Goal: Information Seeking & Learning: Find specific fact

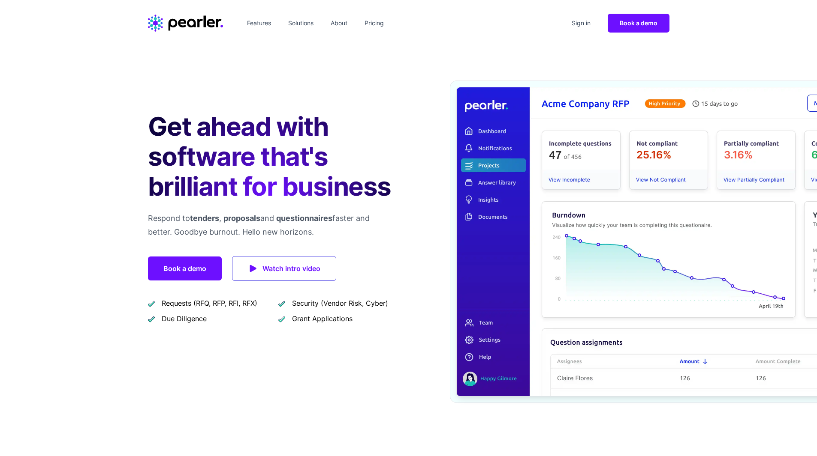
click at [586, 14] on div "Sign in Book a demo" at bounding box center [618, 23] width 101 height 19
click at [584, 20] on link "Sign in" at bounding box center [581, 23] width 26 height 14
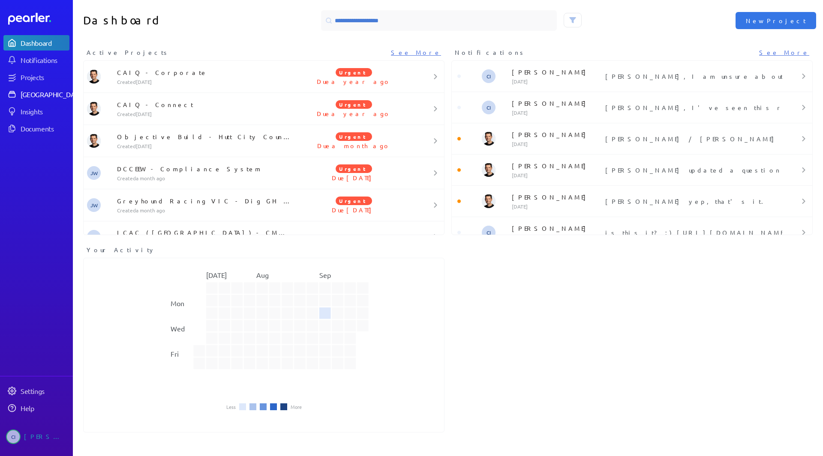
click at [48, 97] on div "[GEOGRAPHIC_DATA]" at bounding box center [53, 94] width 64 height 9
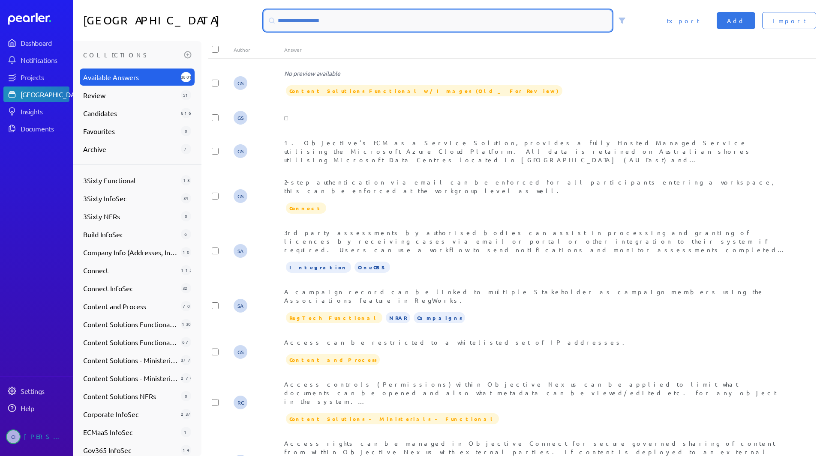
click at [366, 17] on input at bounding box center [438, 20] width 348 height 21
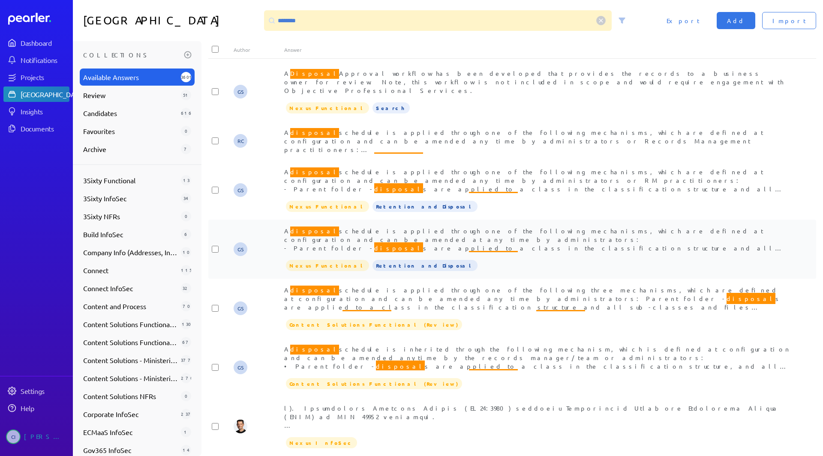
click at [338, 225] on span "A disposal schedule is applied through one of the following mechanisms, which a…" at bounding box center [533, 269] width 499 height 88
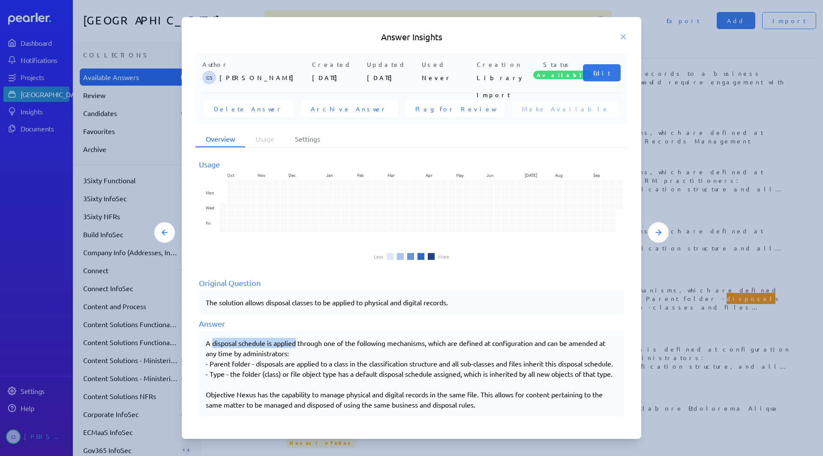
drag, startPoint x: 212, startPoint y: 339, endPoint x: 297, endPoint y: 339, distance: 84.9
click at [297, 339] on div "A disposal schedule is applied through one of the following mechanisms, which a…" at bounding box center [411, 374] width 411 height 72
copy div "disposal schedule is applied"
click at [612, 26] on div "Answer Insights Author GS [PERSON_NAME] Created [DATE] Updated [DATE] Used Neve…" at bounding box center [411, 228] width 459 height 423
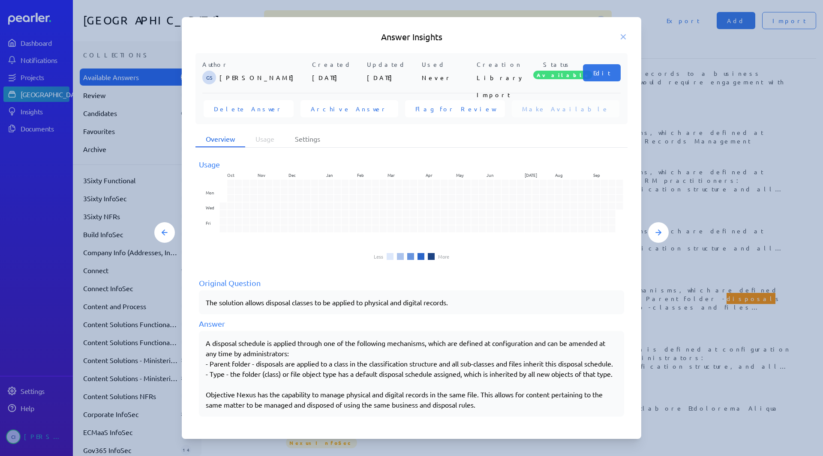
click at [618, 33] on h5 "Answer Insights" at bounding box center [411, 37] width 432 height 12
click at [625, 33] on icon at bounding box center [623, 37] width 9 height 9
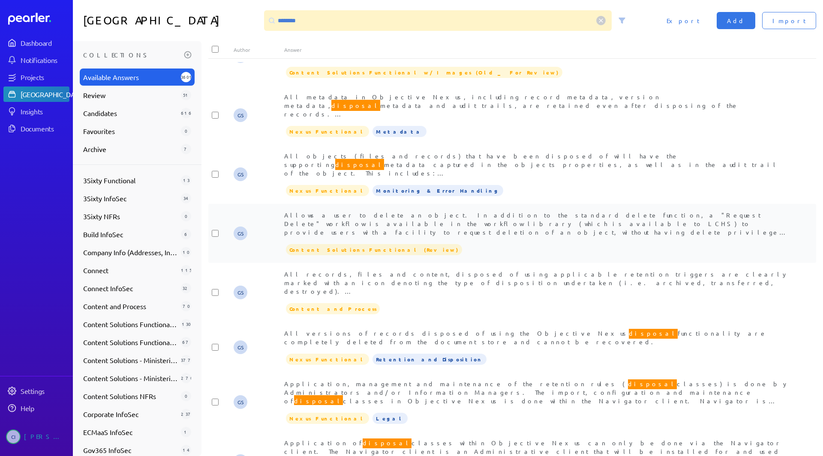
scroll to position [692, 0]
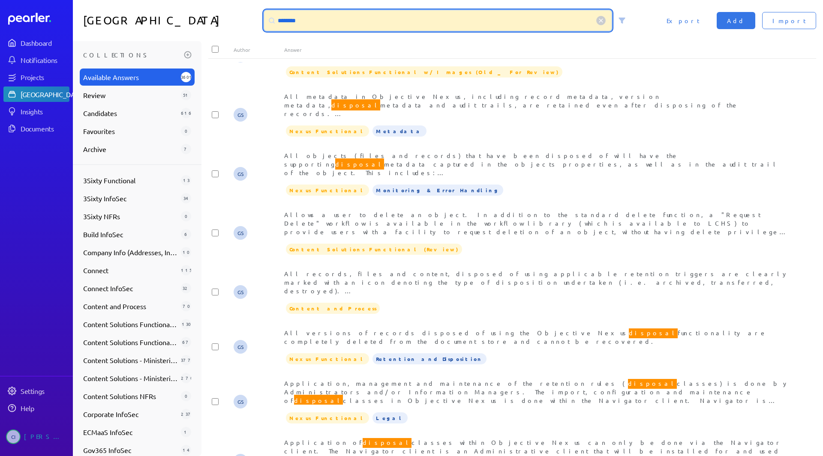
click at [288, 24] on input "********" at bounding box center [438, 20] width 348 height 21
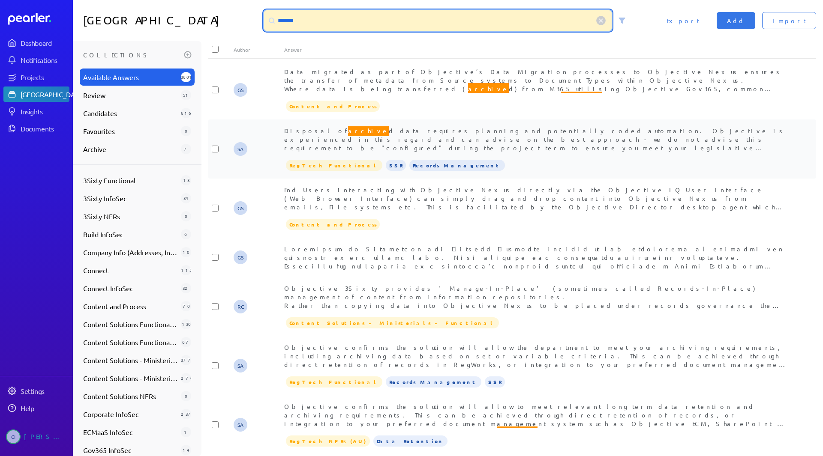
scroll to position [1295, 0]
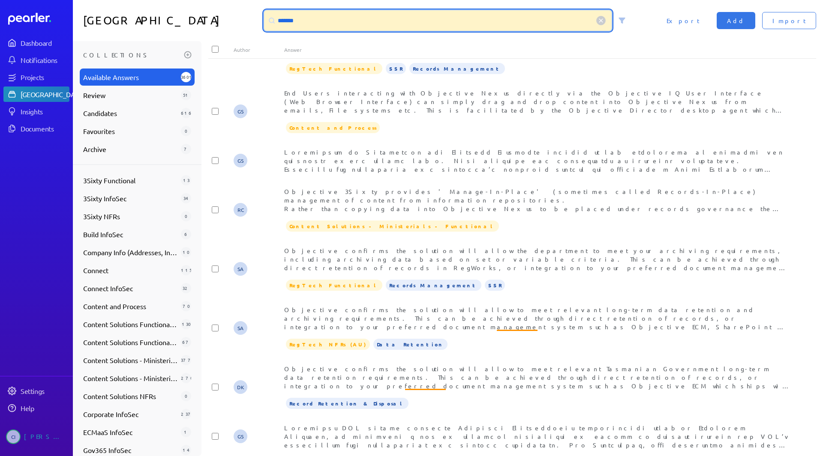
drag, startPoint x: 338, startPoint y: 30, endPoint x: 190, endPoint y: 11, distance: 149.1
click at [190, 11] on div "Answer Library ******* Import Add Export" at bounding box center [448, 20] width 750 height 41
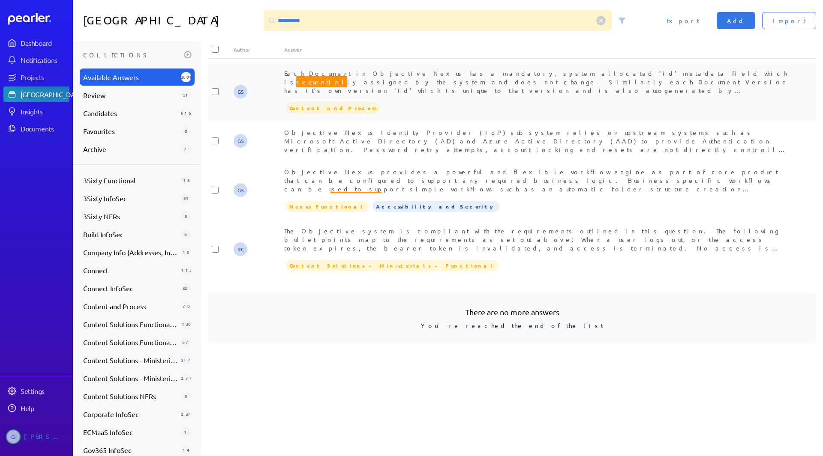
click at [336, 75] on span "Each Document in Objective Nexus has a mandatory, system allocated ‘id’ metadat…" at bounding box center [535, 90] width 503 height 42
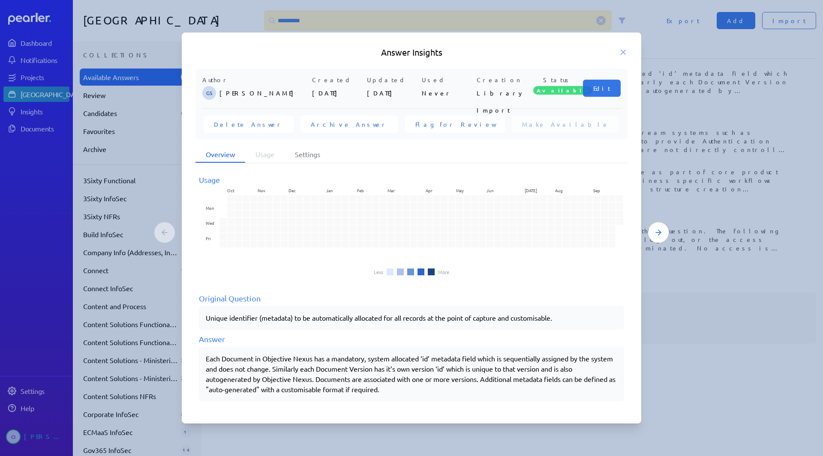
drag, startPoint x: 202, startPoint y: 355, endPoint x: 288, endPoint y: 367, distance: 86.6
click at [288, 367] on div "Each Document in Objective Nexus has a mandatory, system allocated ‘id’ metadat…" at bounding box center [411, 374] width 425 height 55
drag, startPoint x: 204, startPoint y: 359, endPoint x: 294, endPoint y: 371, distance: 90.8
click at [294, 371] on div "Each Document in Objective Nexus has a mandatory, system allocated ‘id’ metadat…" at bounding box center [411, 374] width 425 height 55
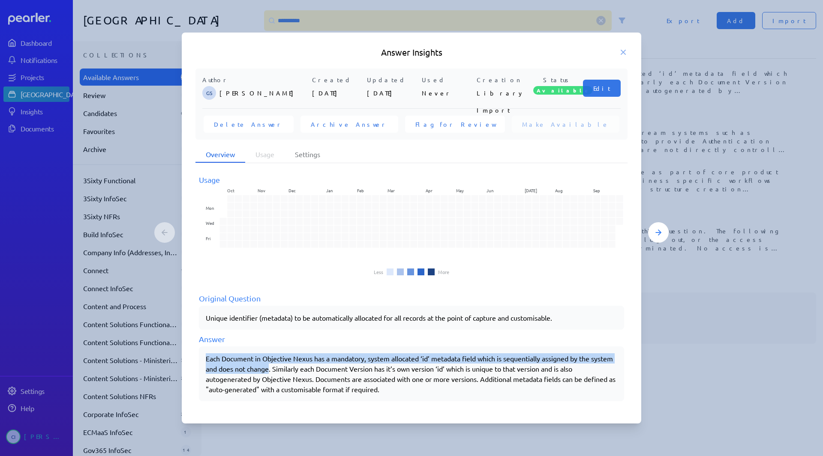
drag, startPoint x: 294, startPoint y: 371, endPoint x: 200, endPoint y: 357, distance: 95.3
click at [200, 357] on div "Each Document in Objective Nexus has a mandatory, system allocated ‘id’ metadat…" at bounding box center [411, 374] width 425 height 55
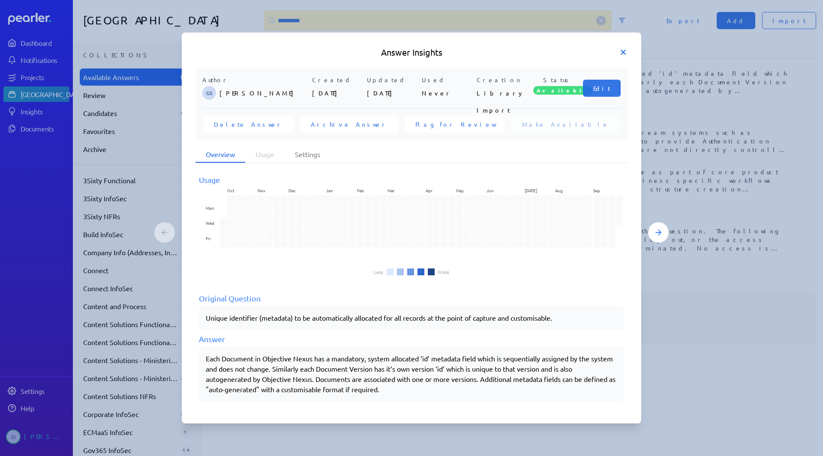
click at [621, 54] on icon at bounding box center [623, 52] width 4 height 4
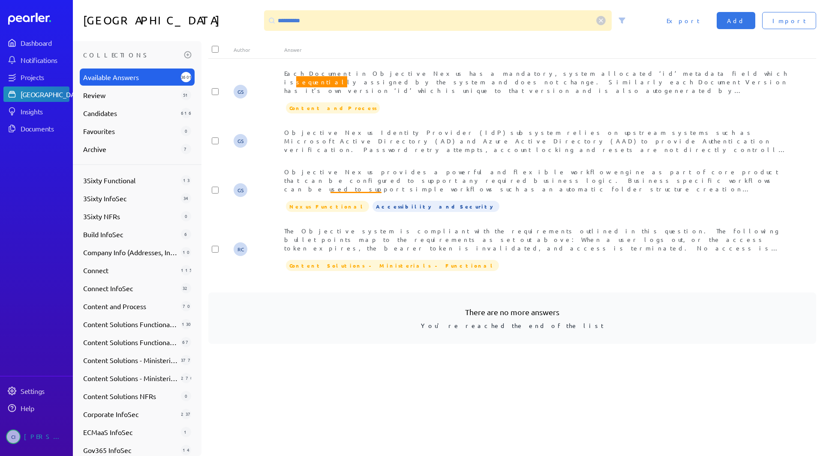
drag, startPoint x: 327, startPoint y: 33, endPoint x: 300, endPoint y: 24, distance: 28.9
click at [300, 24] on div "**********" at bounding box center [448, 20] width 750 height 41
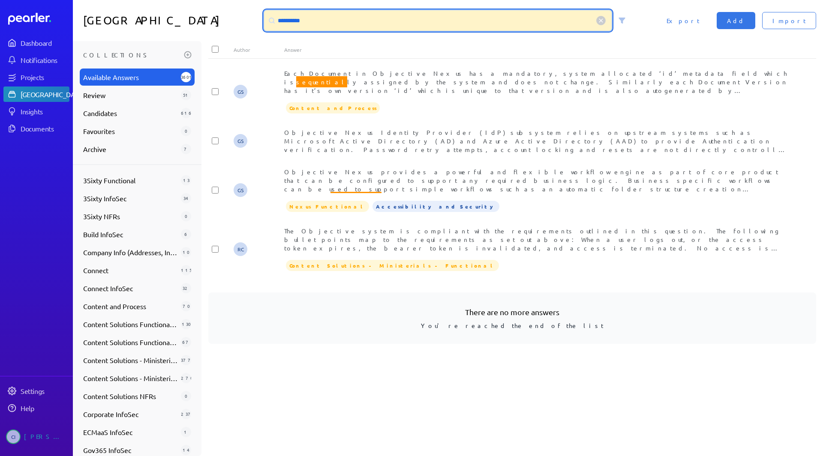
drag, startPoint x: 300, startPoint y: 24, endPoint x: 220, endPoint y: 14, distance: 80.8
click at [220, 14] on div "**********" at bounding box center [448, 20] width 750 height 41
drag, startPoint x: 322, startPoint y: 18, endPoint x: 236, endPoint y: 3, distance: 86.9
click at [236, 3] on div "**********" at bounding box center [448, 20] width 750 height 41
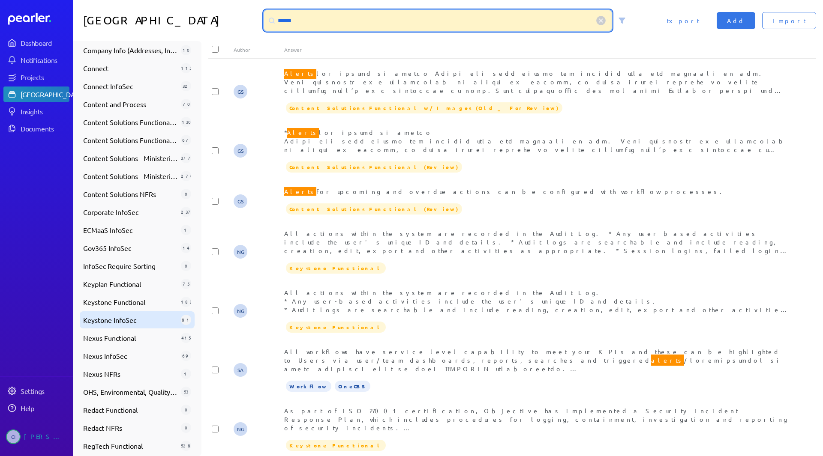
scroll to position [238, 0]
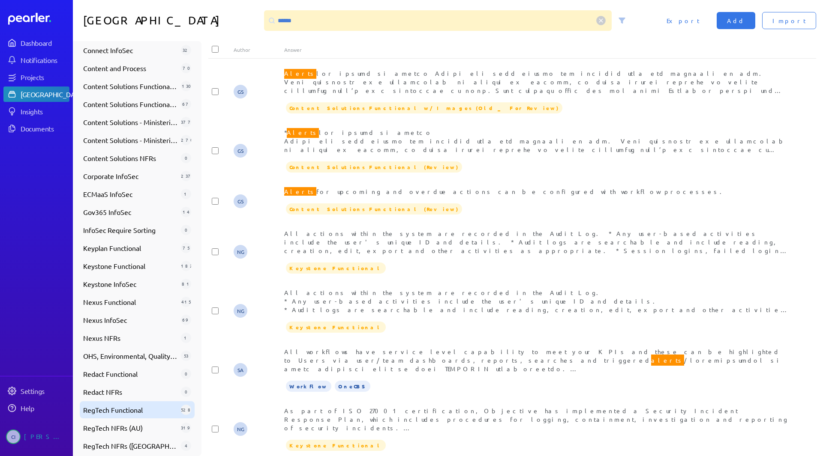
click at [121, 409] on span "RegTech Functional" at bounding box center [130, 410] width 94 height 10
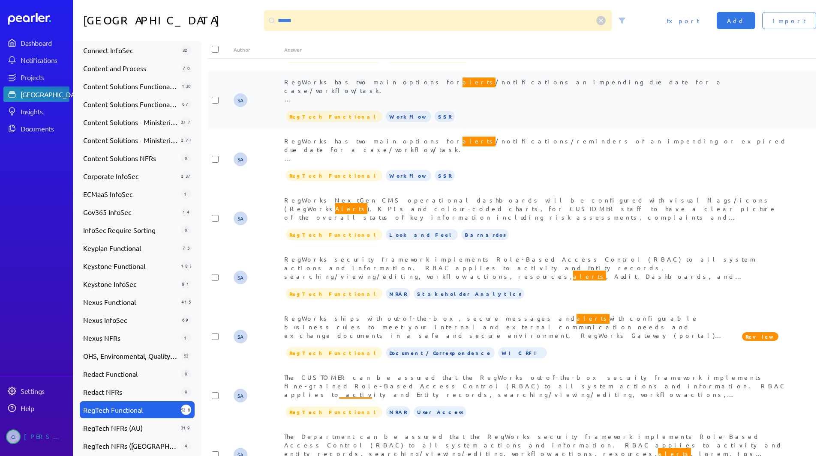
scroll to position [643, 0]
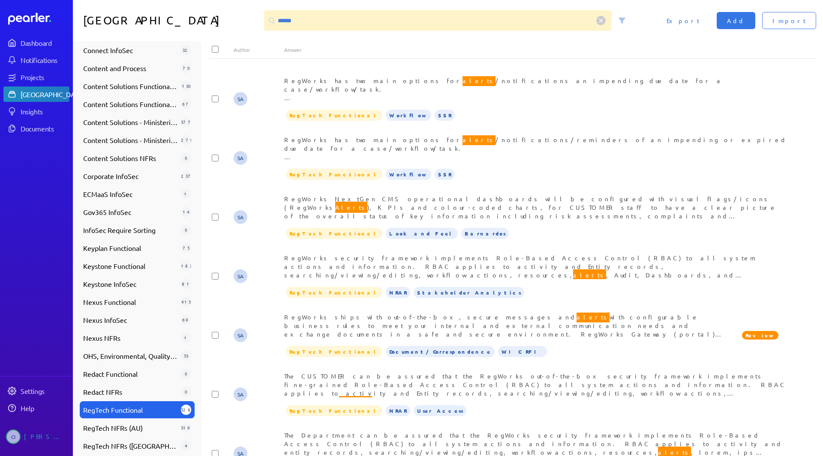
click at [277, 21] on div at bounding box center [271, 20] width 15 height 15
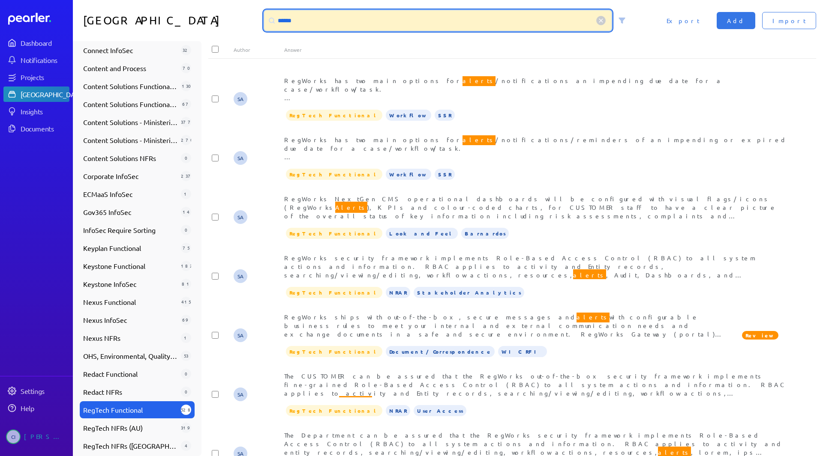
click at [282, 21] on input "******" at bounding box center [438, 20] width 348 height 21
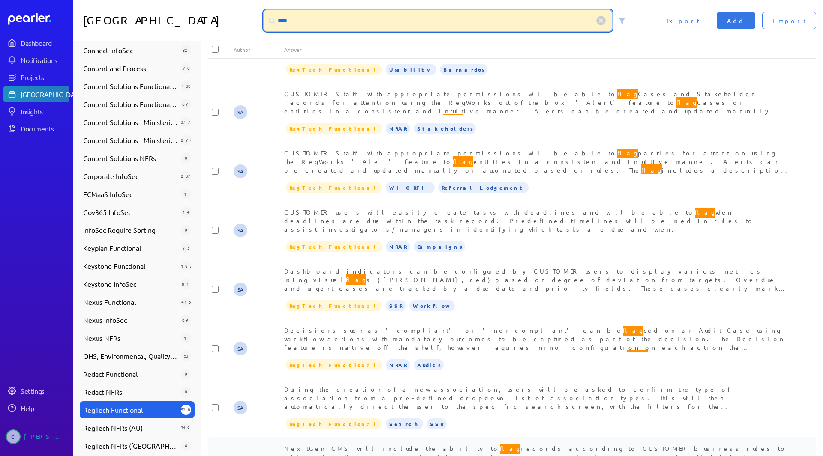
scroll to position [96, 0]
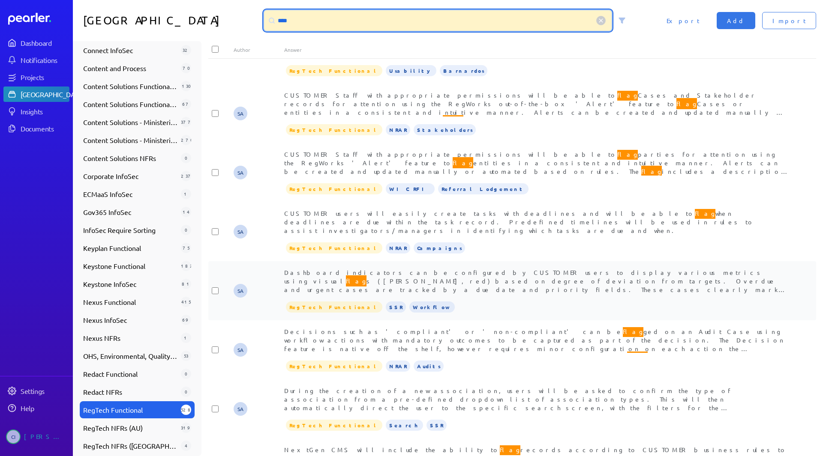
type input "****"
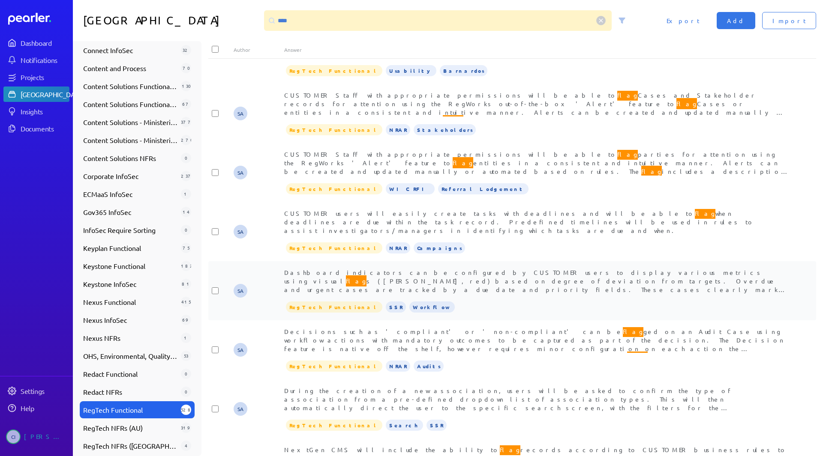
click at [421, 269] on span "Dashboard indicators can be configured by CUSTOMER users to display various met…" at bounding box center [537, 311] width 506 height 85
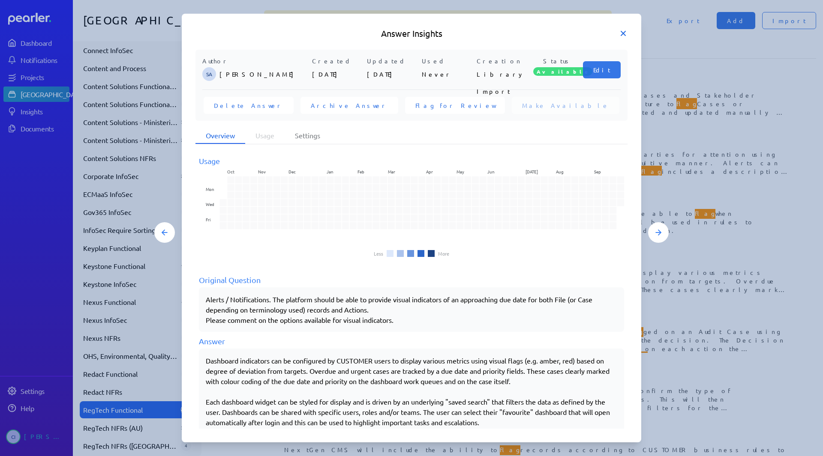
click at [621, 30] on icon at bounding box center [623, 33] width 9 height 9
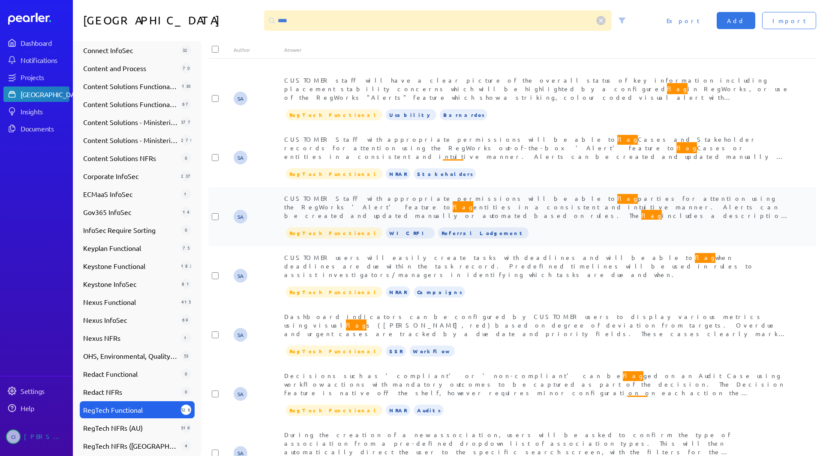
scroll to position [45, 0]
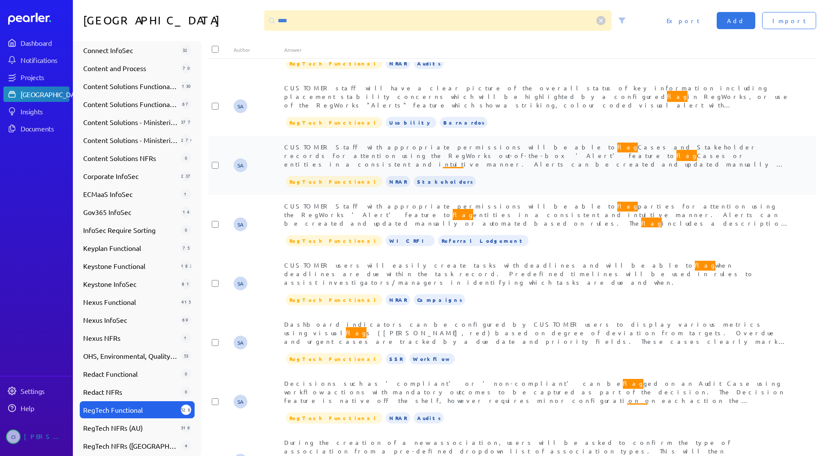
click at [564, 143] on div "CUSTOMER Staff with appropriate permissions will be able to flag Cases and Stak…" at bounding box center [537, 156] width 507 height 26
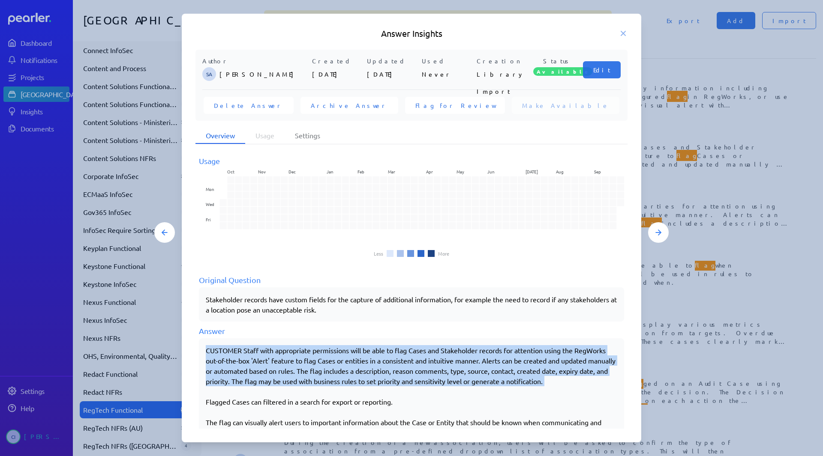
drag, startPoint x: 207, startPoint y: 349, endPoint x: 345, endPoint y: 396, distance: 145.7
click at [345, 396] on div "CUSTOMER Staff with appropriate permissions will be able to flag Cases and Stak…" at bounding box center [411, 406] width 411 height 123
copy div "CUSTOMER Staff with appropriate permissions will be able to flag Cases and Stak…"
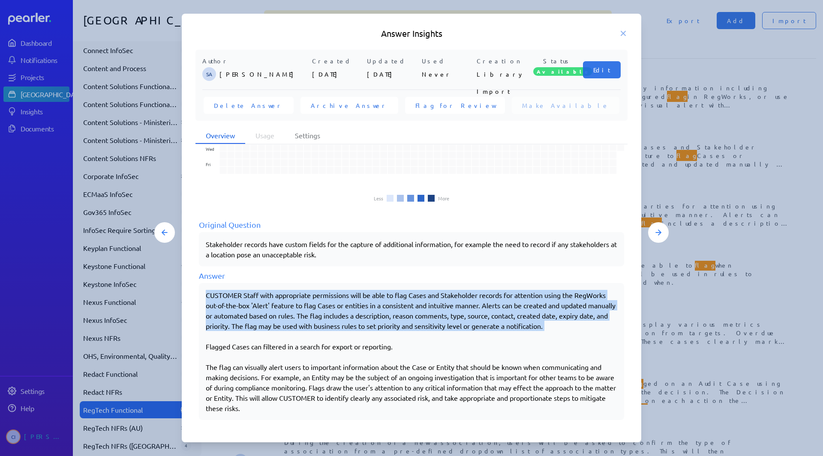
scroll to position [64, 0]
click at [294, 411] on div "CUSTOMER Staff with appropriate permissions will be able to flag Cases and Stak…" at bounding box center [411, 351] width 411 height 123
copy div "CUSTOMER Staff with appropriate permissions will be able to flag Cases and Stak…"
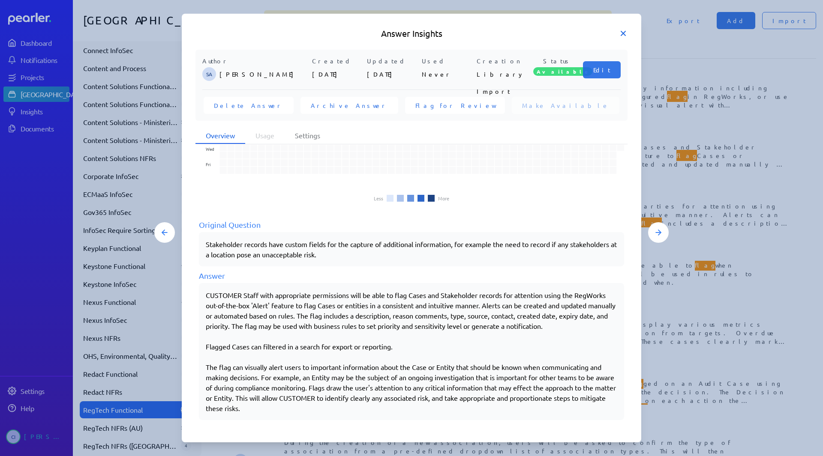
click at [625, 33] on icon at bounding box center [623, 33] width 9 height 9
